Goal: Task Accomplishment & Management: Complete application form

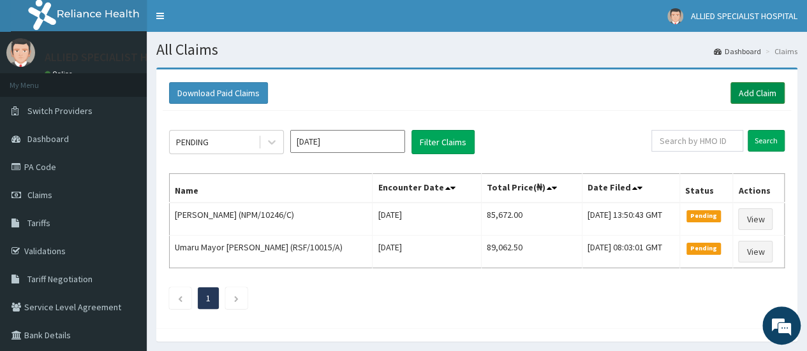
click at [756, 98] on link "Add Claim" at bounding box center [757, 93] width 54 height 22
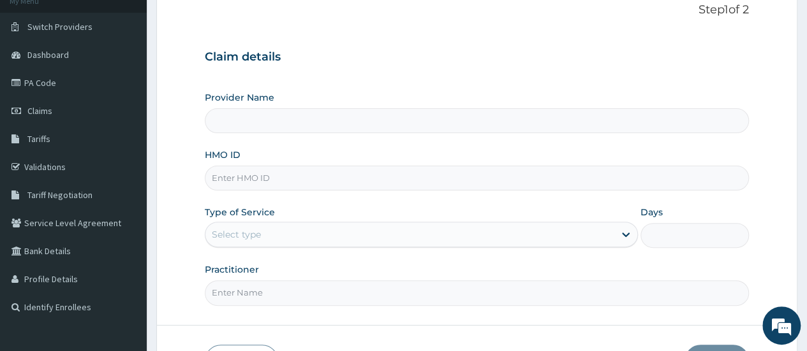
scroll to position [85, 0]
type input "ALLIED SPECIALIST HOSPITAL"
paste input "FMI/10098/A"
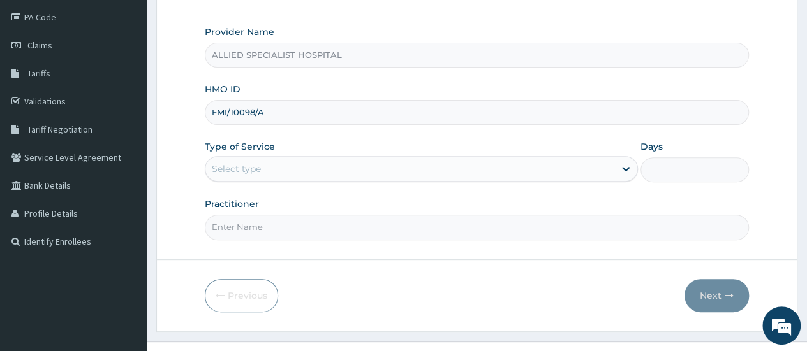
scroll to position [170, 0]
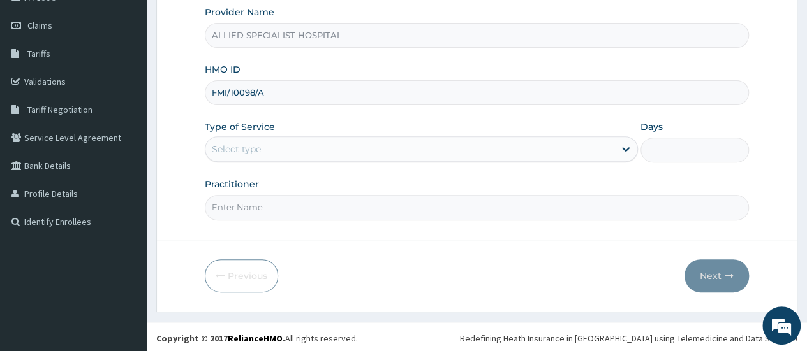
type input "FMI/10098/A"
click at [328, 144] on div "Select type" at bounding box center [409, 149] width 409 height 20
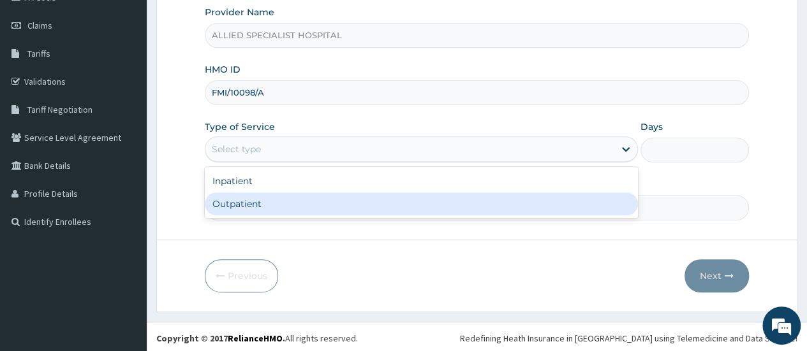
click at [321, 203] on div "Outpatient" at bounding box center [421, 204] width 433 height 23
type input "1"
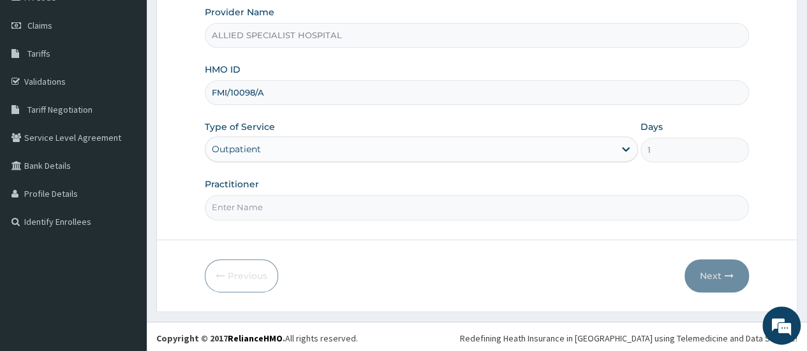
click at [321, 203] on input "Practitioner" at bounding box center [477, 207] width 544 height 25
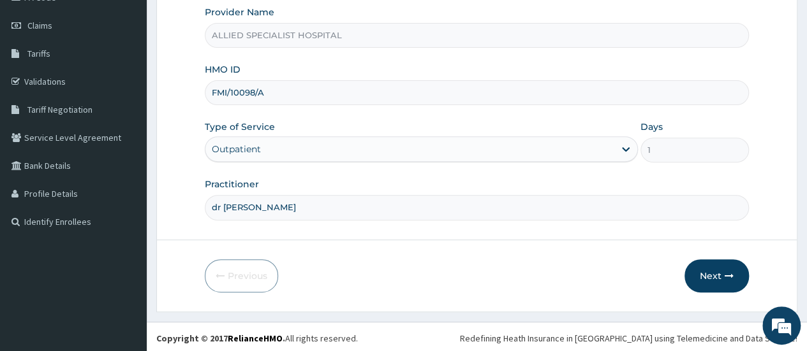
scroll to position [0, 0]
type input "[PERSON_NAME]"
click at [729, 277] on button "Next" at bounding box center [716, 275] width 64 height 33
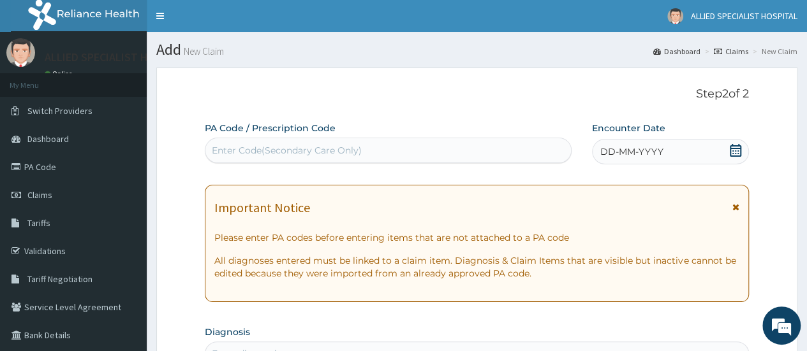
click at [288, 150] on div "Enter Code(Secondary Care Only)" at bounding box center [287, 150] width 150 height 13
paste input "PA/E14E71"
type input "PA/E14E71"
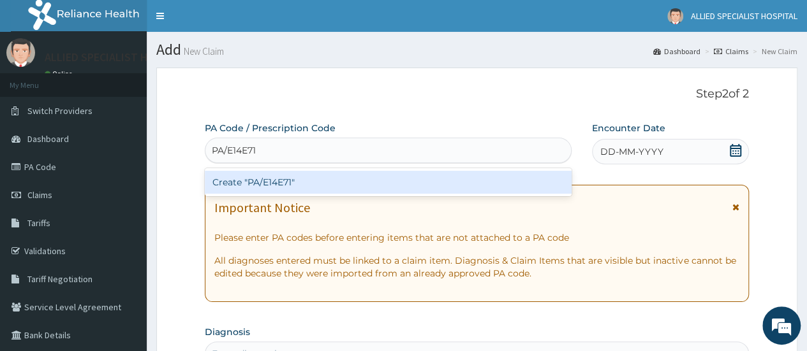
click at [300, 186] on div "Create "PA/E14E71"" at bounding box center [388, 182] width 366 height 23
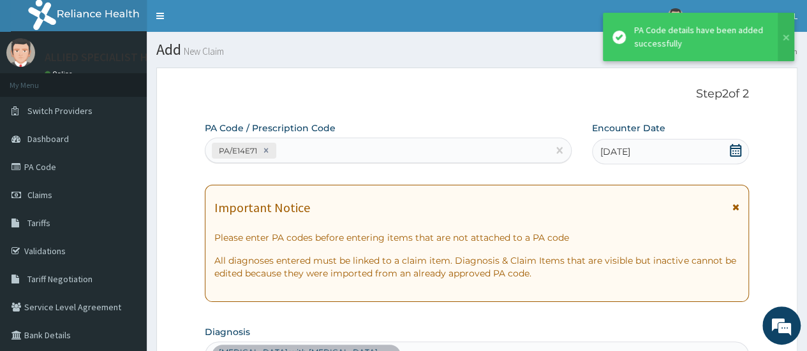
scroll to position [354, 0]
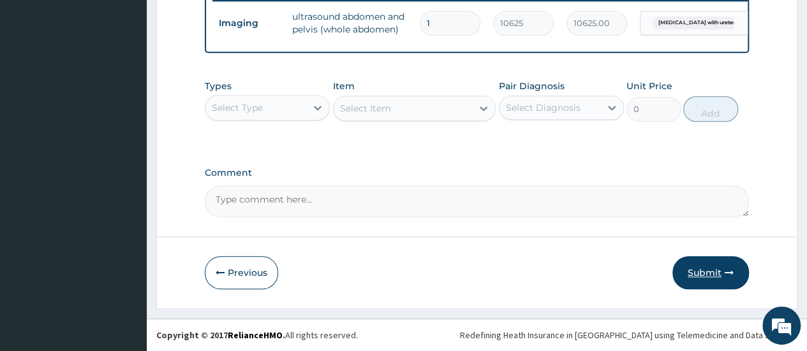
click at [708, 261] on button "Submit" at bounding box center [710, 272] width 77 height 33
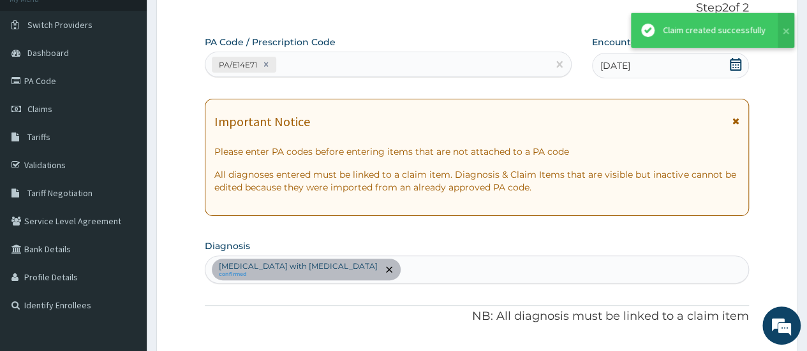
scroll to position [515, 0]
